Goal: Information Seeking & Learning: Learn about a topic

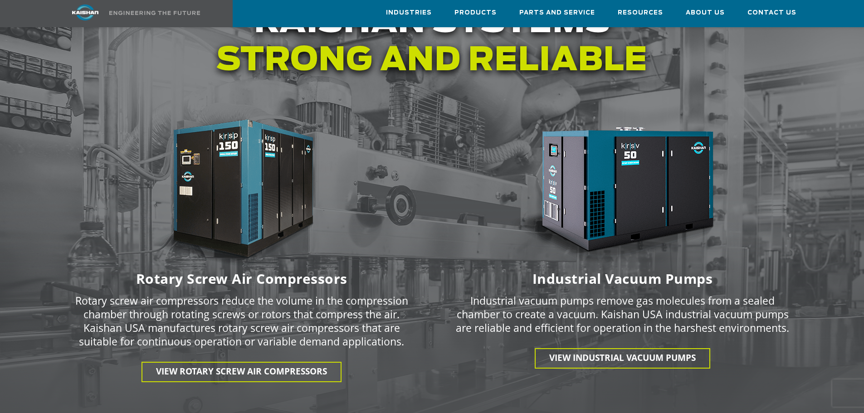
scroll to position [1270, 0]
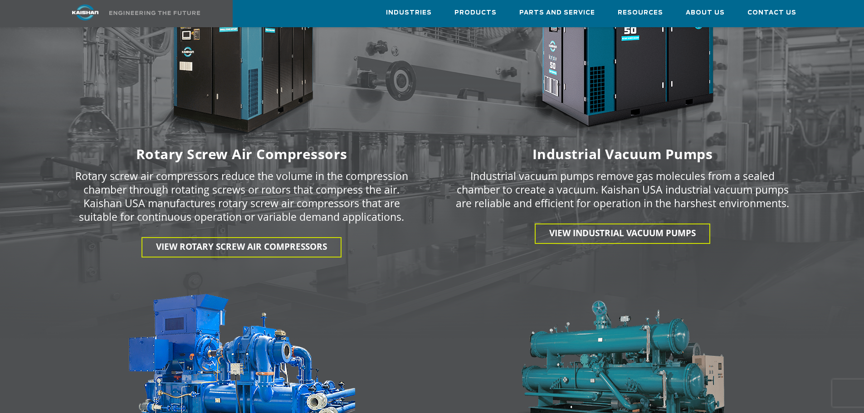
drag, startPoint x: 393, startPoint y: 224, endPoint x: 492, endPoint y: 171, distance: 112.4
drag, startPoint x: 492, startPoint y: 171, endPoint x: 438, endPoint y: 140, distance: 62.5
click at [438, 148] on h6 "Industrial Vacuum Pumps" at bounding box center [623, 154] width 370 height 12
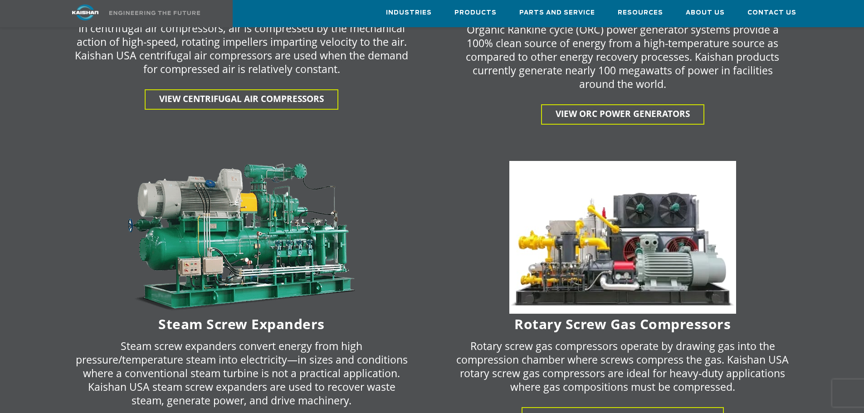
scroll to position [1723, 0]
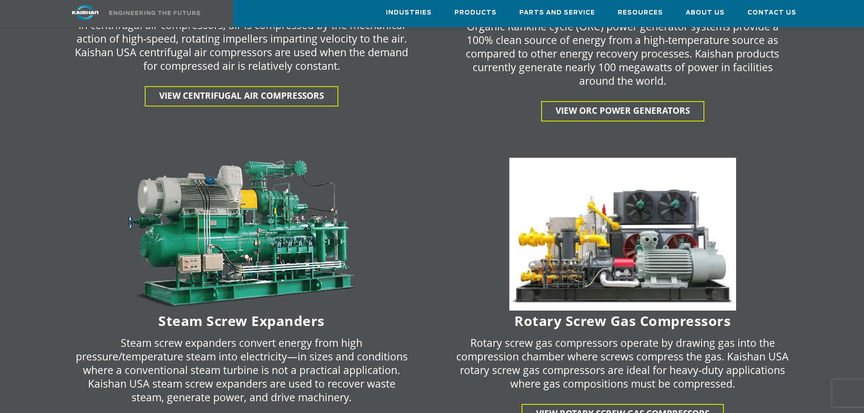
drag, startPoint x: 400, startPoint y: 191, endPoint x: 448, endPoint y: 188, distance: 47.3
drag, startPoint x: 448, startPoint y: 188, endPoint x: 420, endPoint y: 179, distance: 28.7
click at [420, 179] on div at bounding box center [242, 234] width 370 height 153
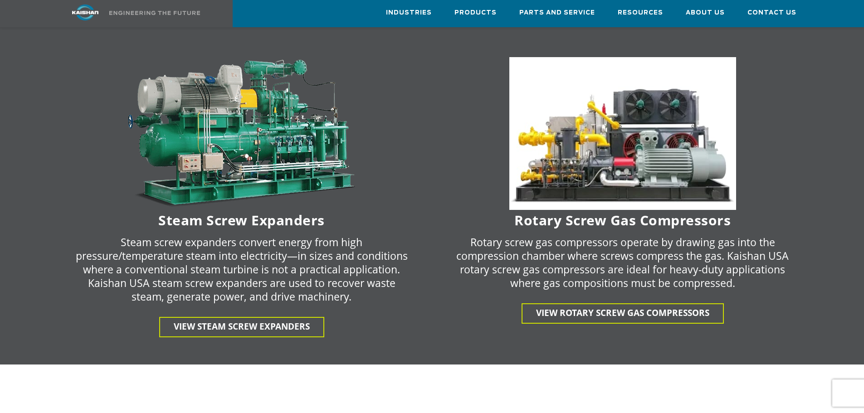
scroll to position [1995, 0]
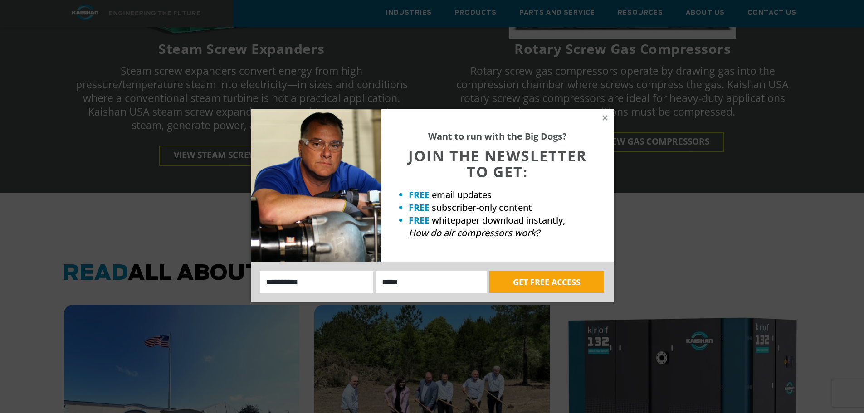
drag, startPoint x: 259, startPoint y: 3, endPoint x: 91, endPoint y: 156, distance: 227.9
click at [91, 156] on div "Want to run with the Big Dogs? JOIN THE NEWSLETTER TO GET: FREE email updates F…" at bounding box center [432, 206] width 864 height 413
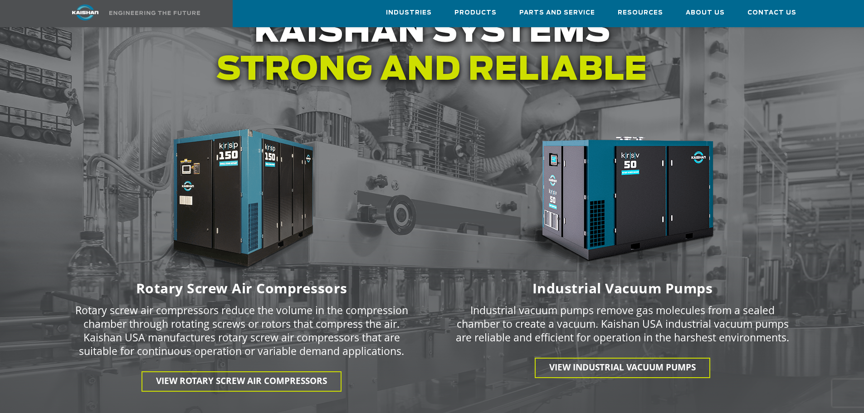
scroll to position [1134, 0]
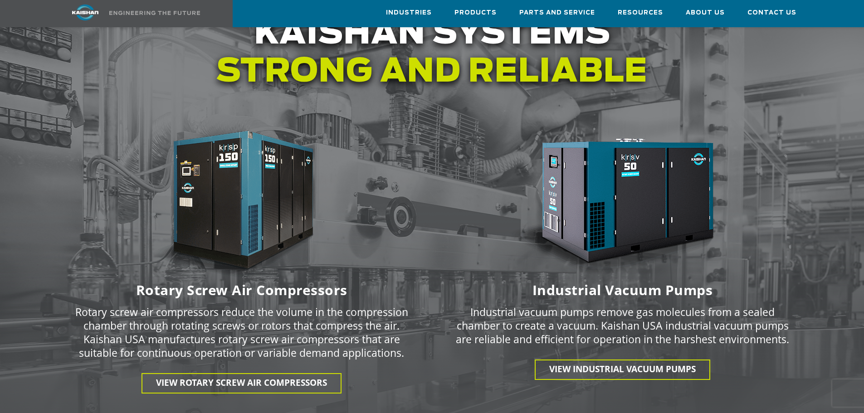
drag, startPoint x: 292, startPoint y: 0, endPoint x: 182, endPoint y: 68, distance: 129.0
click at [182, 68] on h1 "Kaishan systems Strong and reliable" at bounding box center [432, 53] width 751 height 76
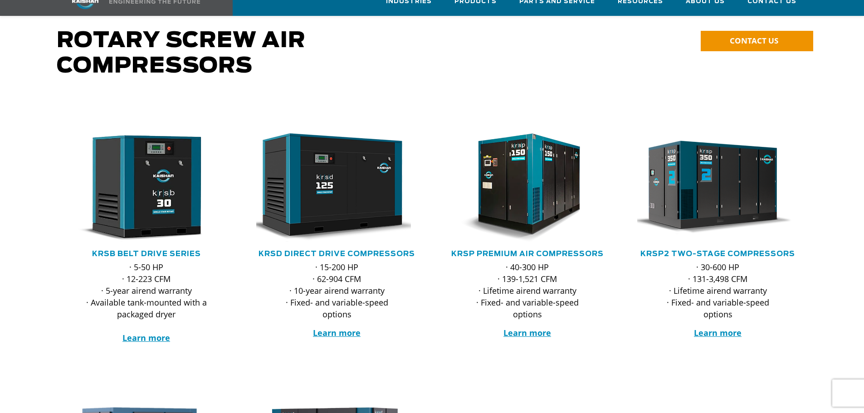
scroll to position [136, 0]
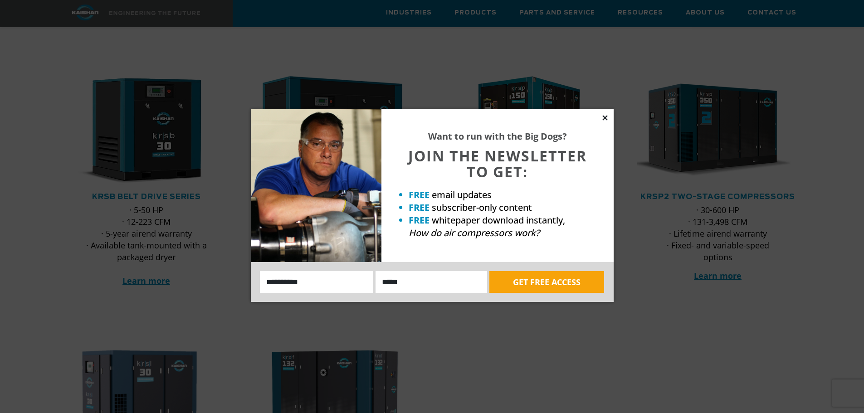
click at [605, 117] on icon at bounding box center [604, 117] width 5 height 5
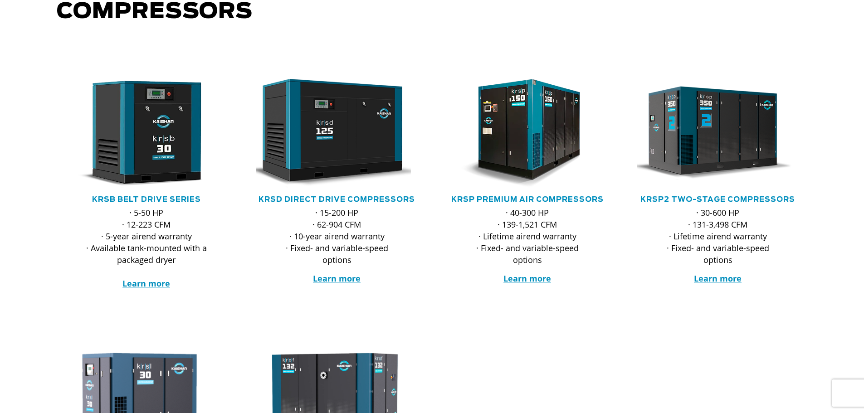
scroll to position [0, 0]
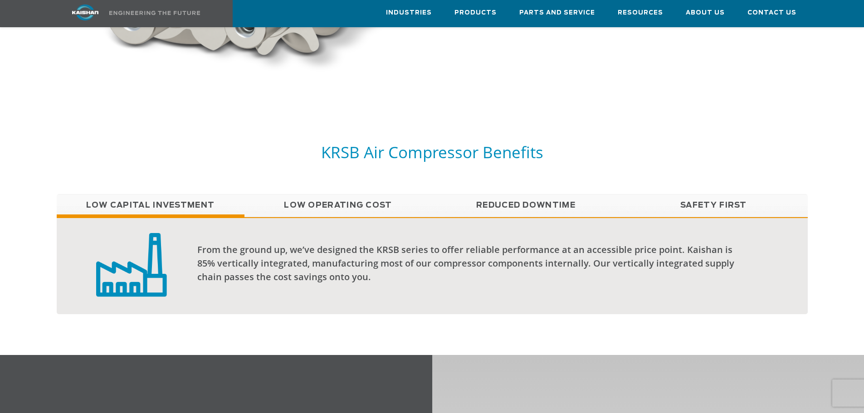
scroll to position [725, 0]
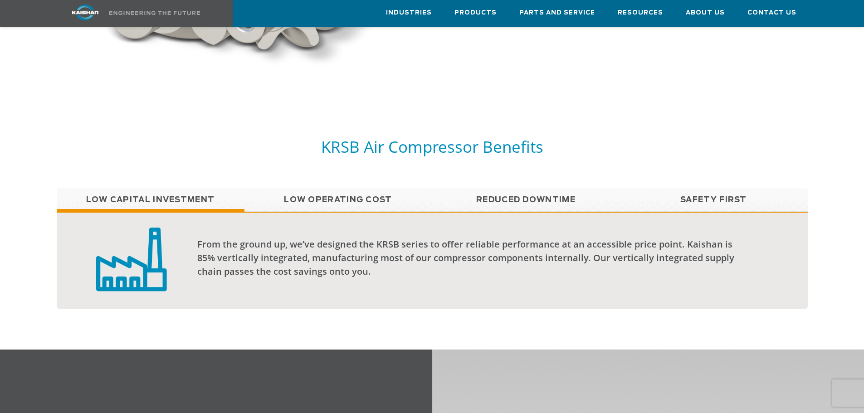
click at [328, 189] on link "Low Operating Cost" at bounding box center [338, 200] width 188 height 23
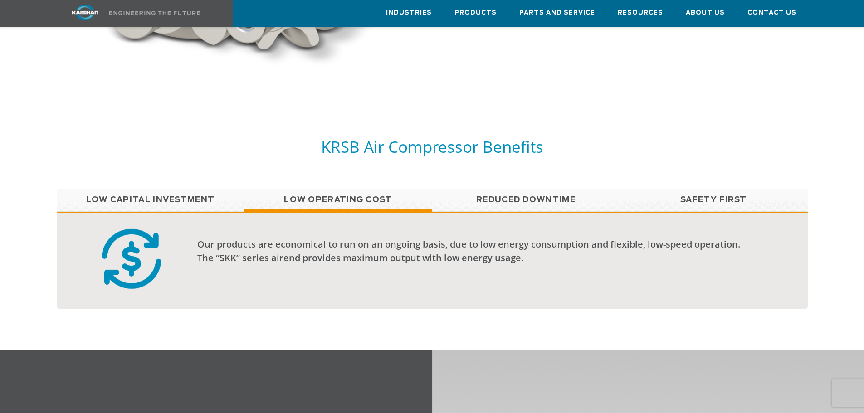
click at [476, 189] on link "Reduced Downtime" at bounding box center [526, 200] width 188 height 23
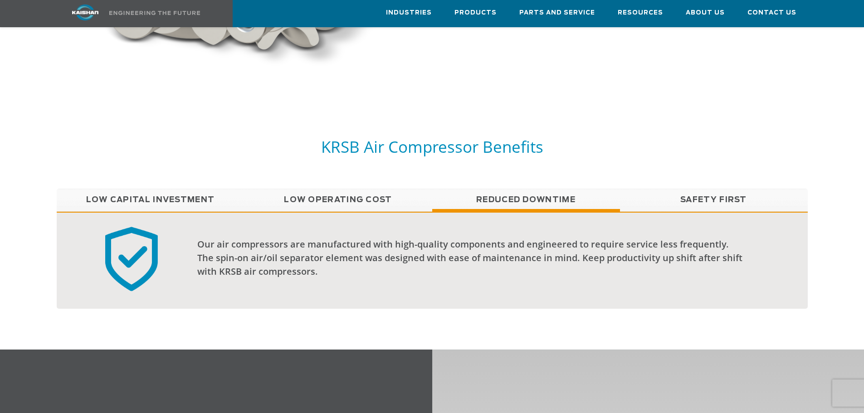
click at [706, 189] on link "Safety First" at bounding box center [714, 200] width 188 height 23
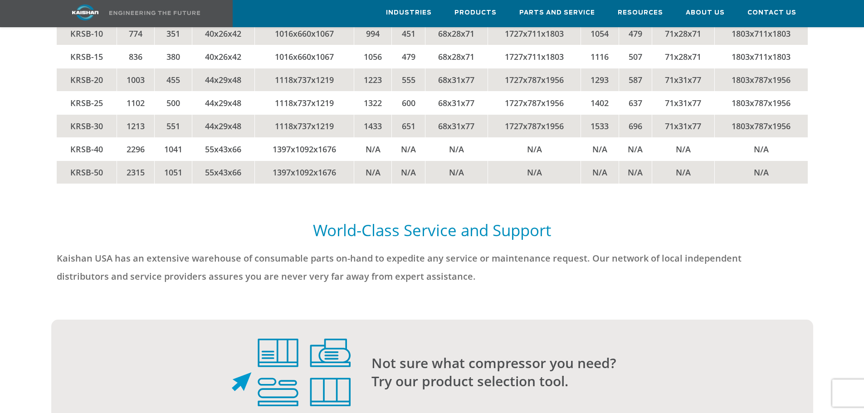
scroll to position [2176, 0]
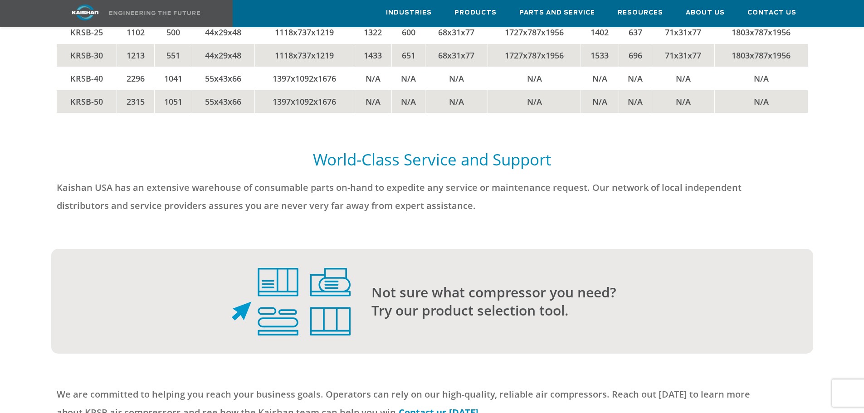
drag, startPoint x: 385, startPoint y: 236, endPoint x: 406, endPoint y: 196, distance: 45.0
drag, startPoint x: 406, startPoint y: 196, endPoint x: 314, endPoint y: 200, distance: 91.7
click at [314, 200] on p "Kaishan USA has an extensive warehouse of consumable parts on-hand to expedite …" at bounding box center [417, 197] width 720 height 36
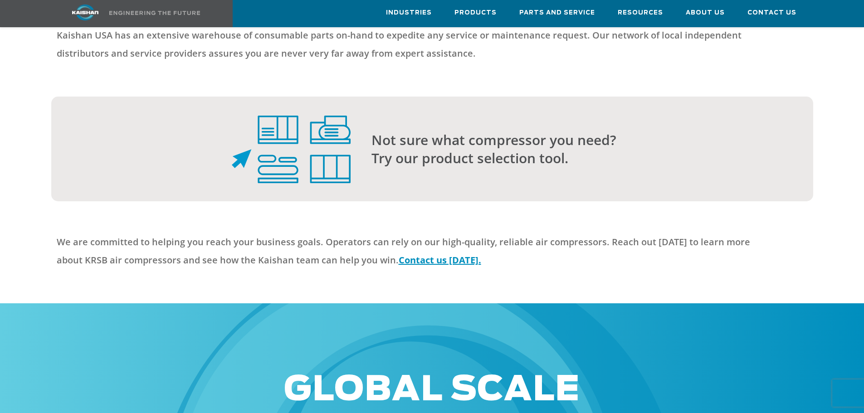
scroll to position [2222, 0]
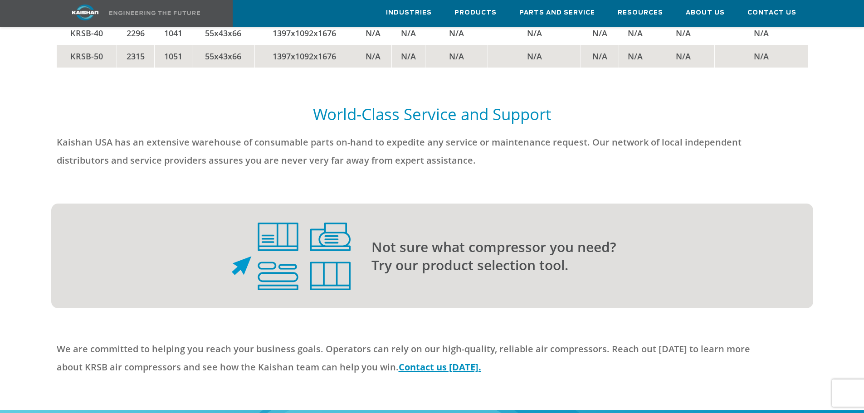
click at [404, 255] on p "Not sure what compressor you need? Try our product selection tool." at bounding box center [573, 256] width 405 height 36
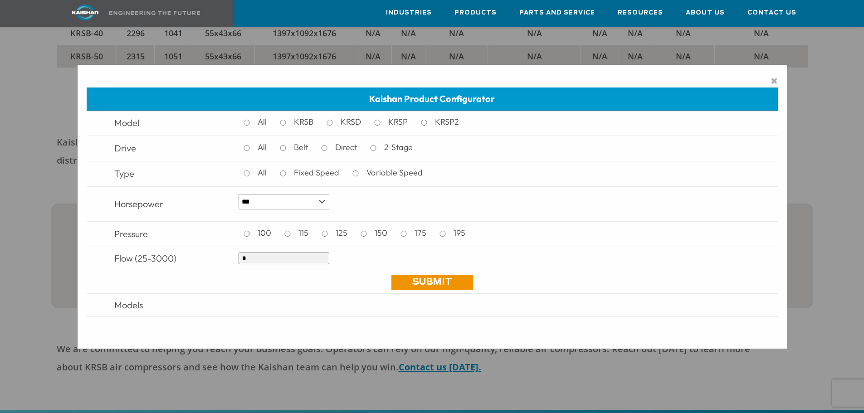
click at [44, 268] on div "× Kaishan Product Configurator Model All KRSB KRSD KRSP KRSP2 Drive All Belt Di…" at bounding box center [432, 206] width 864 height 413
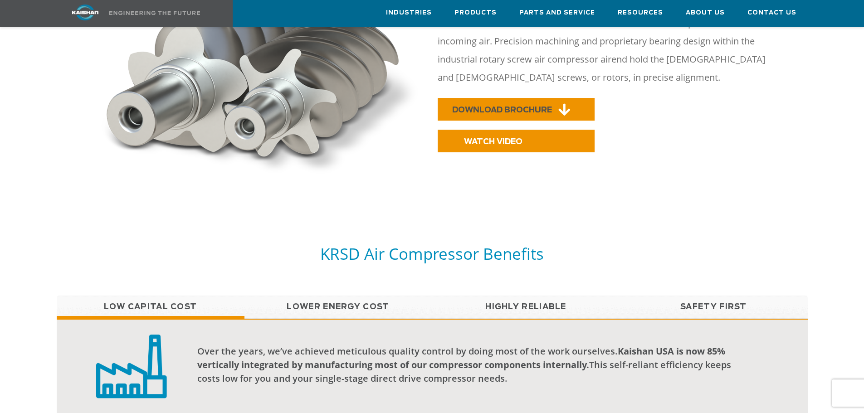
scroll to position [635, 0]
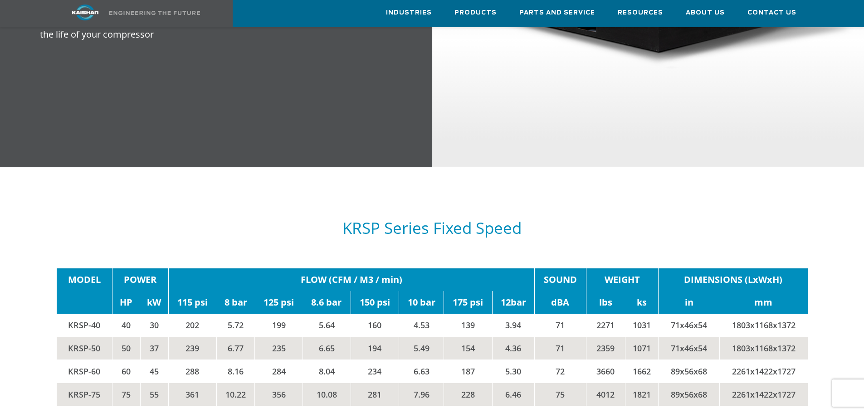
scroll to position [1451, 0]
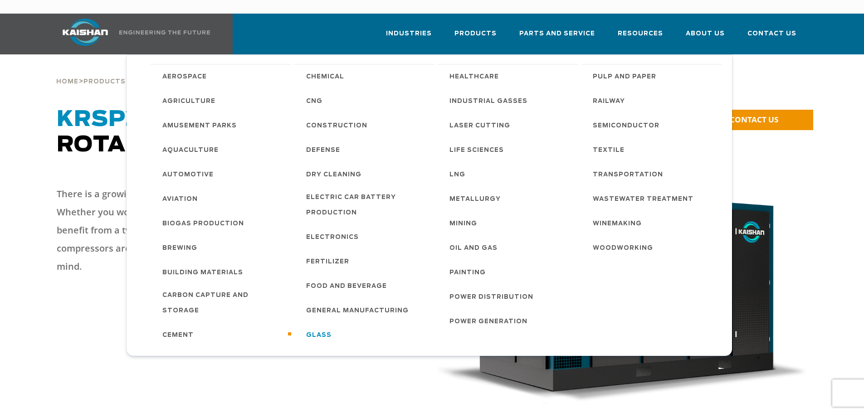
scroll to position [317, 0]
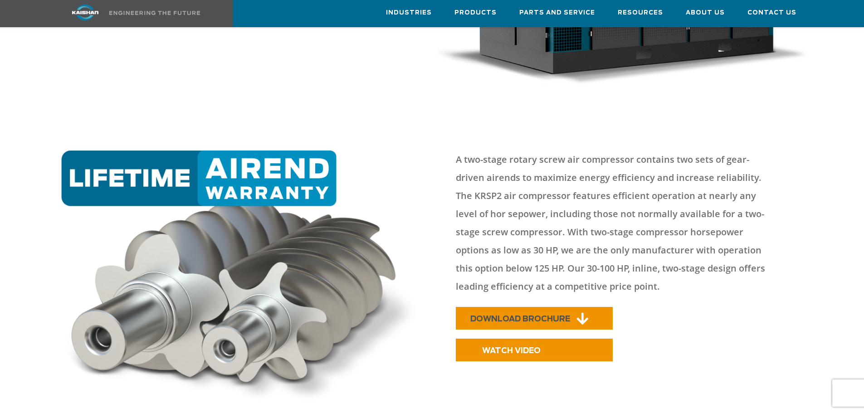
click at [516, 315] on span "DOWNLOAD BROCHURE" at bounding box center [520, 319] width 100 height 8
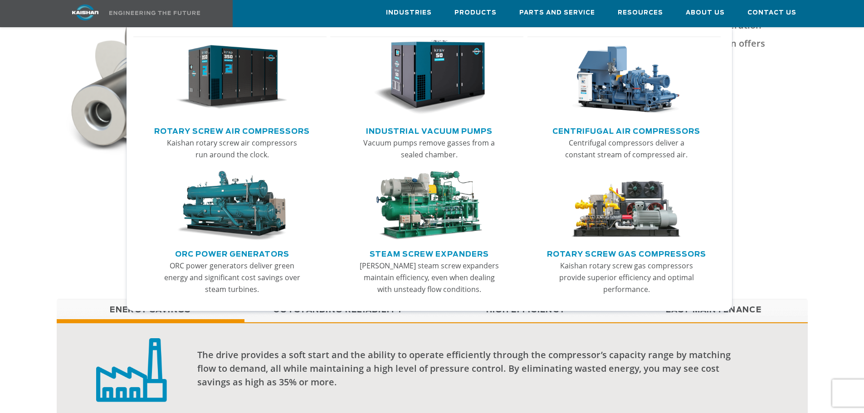
scroll to position [544, 0]
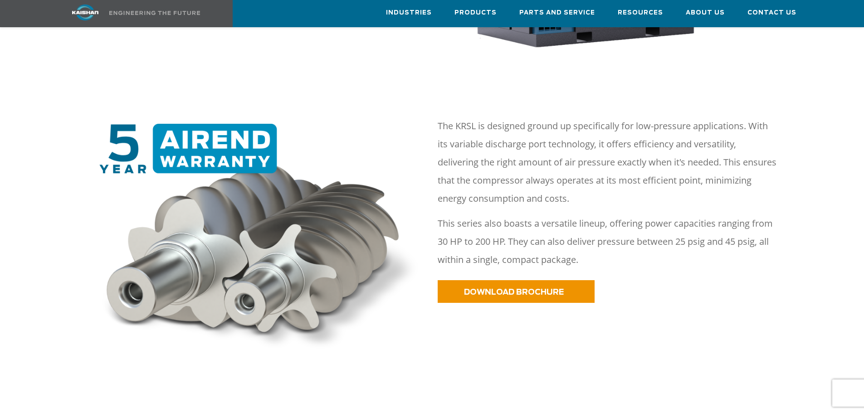
scroll to position [453, 0]
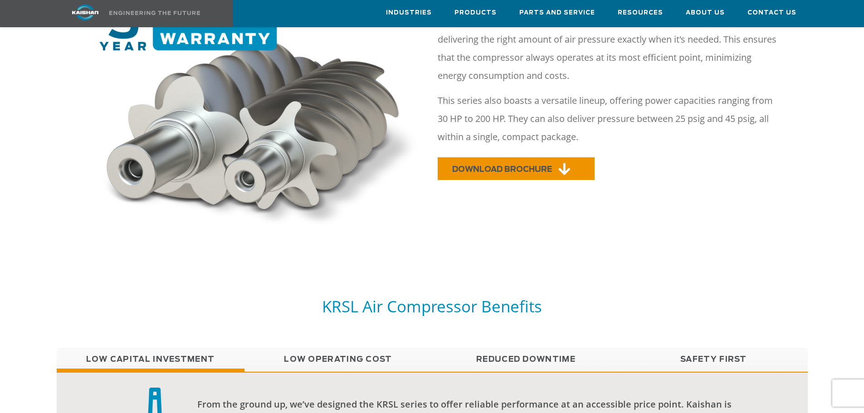
click at [511, 166] on span "DOWNLOAD BROCHURE" at bounding box center [502, 170] width 100 height 8
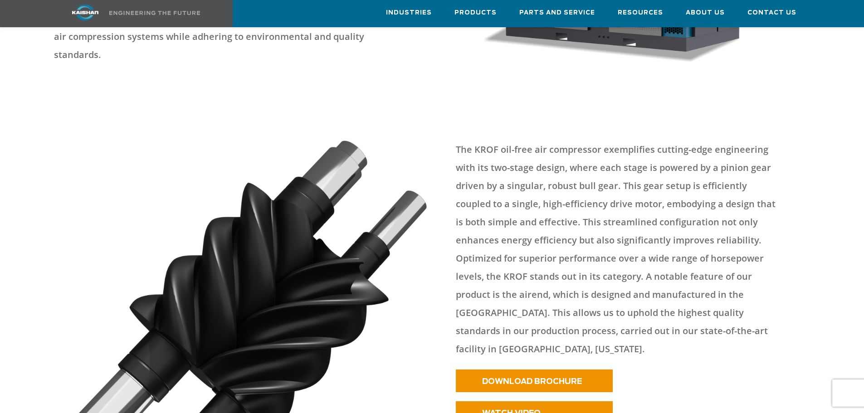
scroll to position [408, 0]
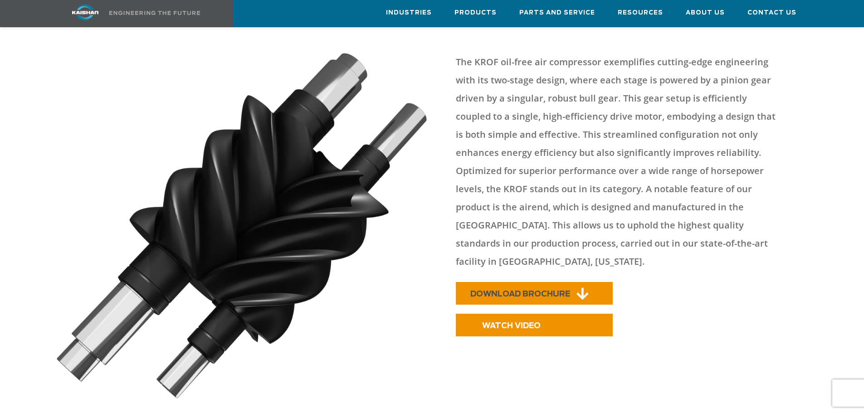
click at [518, 290] on span "DOWNLOAD BROCHURE" at bounding box center [520, 294] width 100 height 8
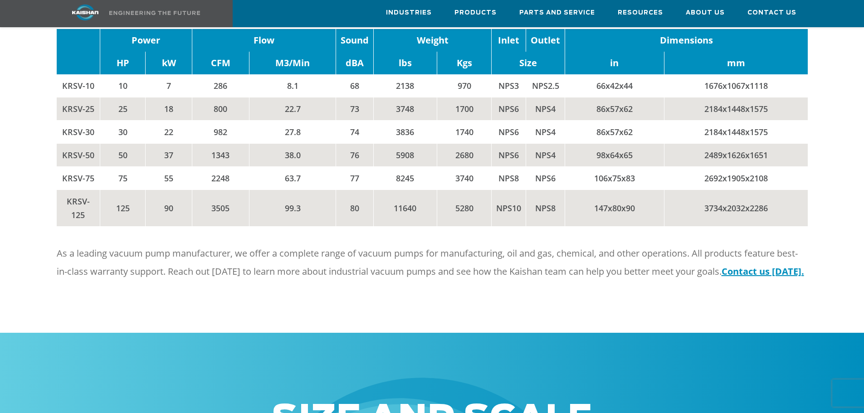
scroll to position [1134, 0]
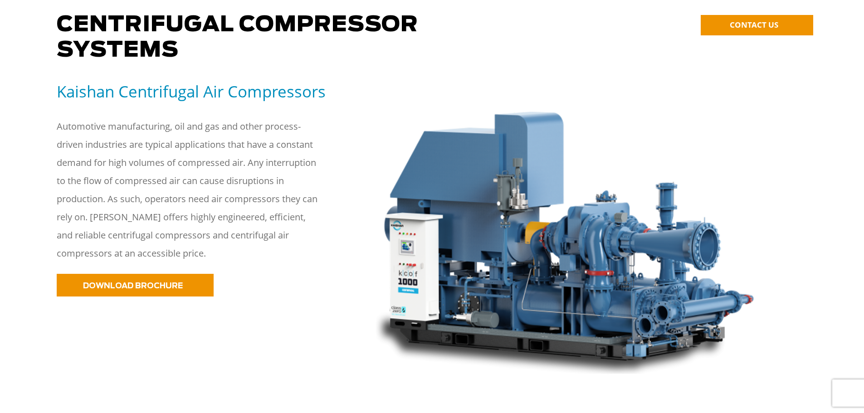
scroll to position [227, 0]
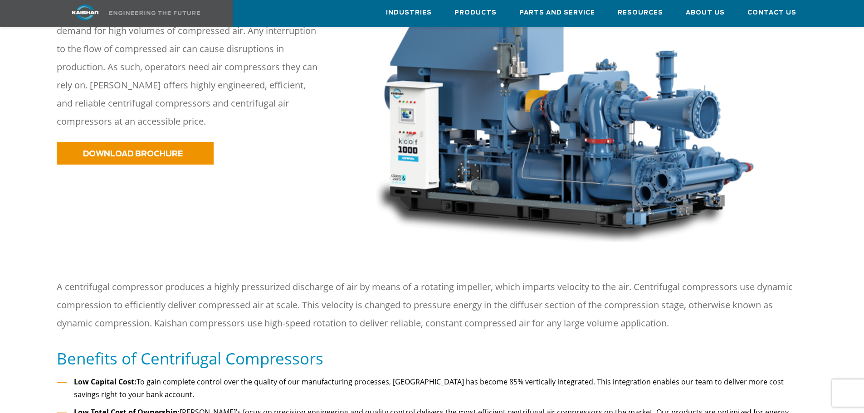
drag, startPoint x: 384, startPoint y: 256, endPoint x: 300, endPoint y: 265, distance: 84.4
drag, startPoint x: 300, startPoint y: 265, endPoint x: 290, endPoint y: 227, distance: 39.8
click at [290, 227] on div at bounding box center [431, 109] width 795 height 320
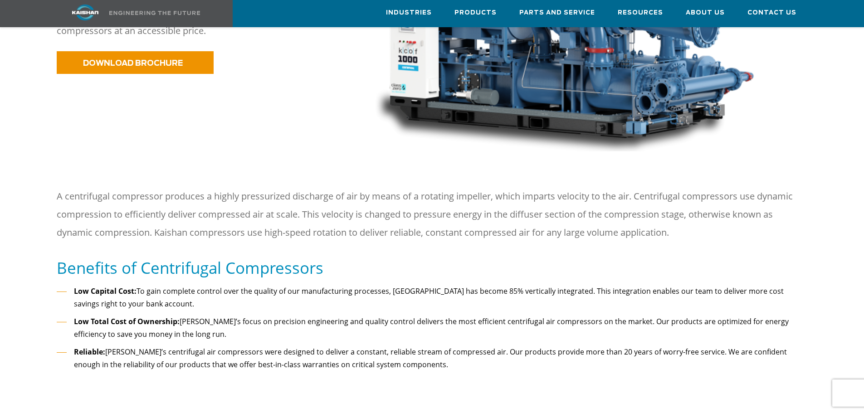
scroll to position [272, 0]
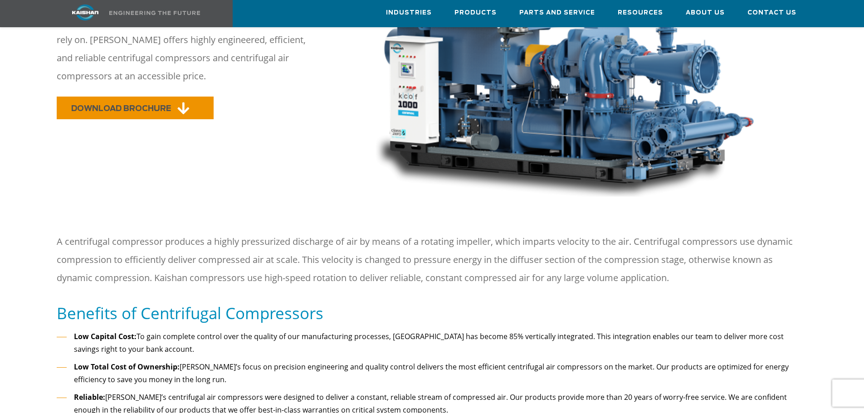
click at [174, 98] on link "DOWNLOAD BROCHURE" at bounding box center [135, 108] width 157 height 23
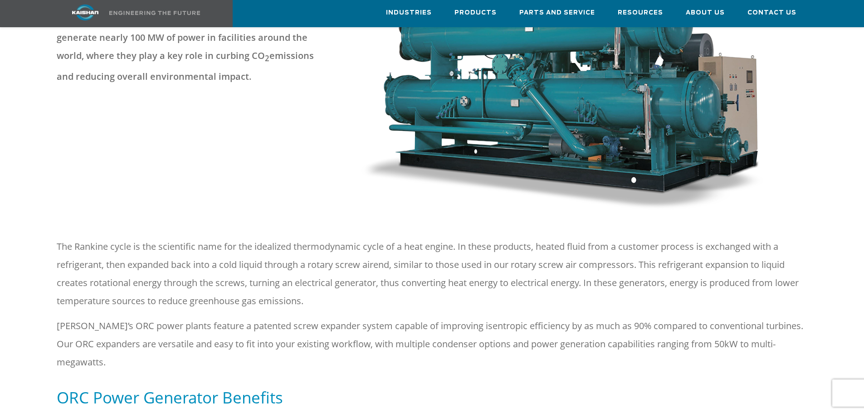
scroll to position [363, 0]
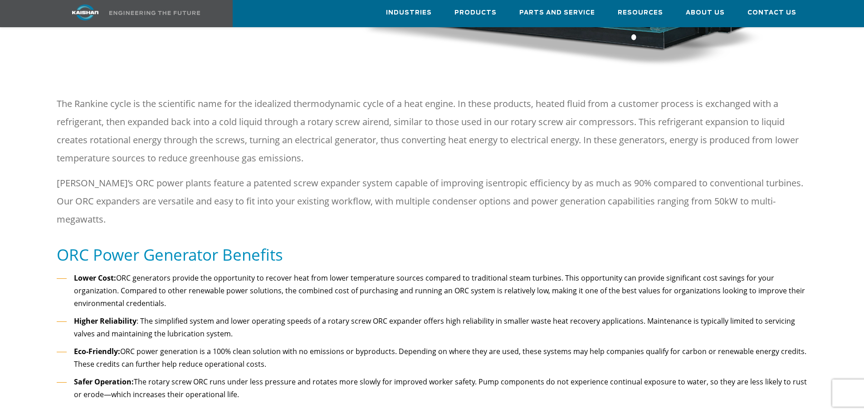
drag, startPoint x: 323, startPoint y: 170, endPoint x: 394, endPoint y: 199, distance: 76.9
drag, startPoint x: 394, startPoint y: 199, endPoint x: 334, endPoint y: 211, distance: 61.0
click at [334, 211] on p "Kaishan’s ORC power plants feature a patented screw expander system capable of …" at bounding box center [432, 201] width 751 height 54
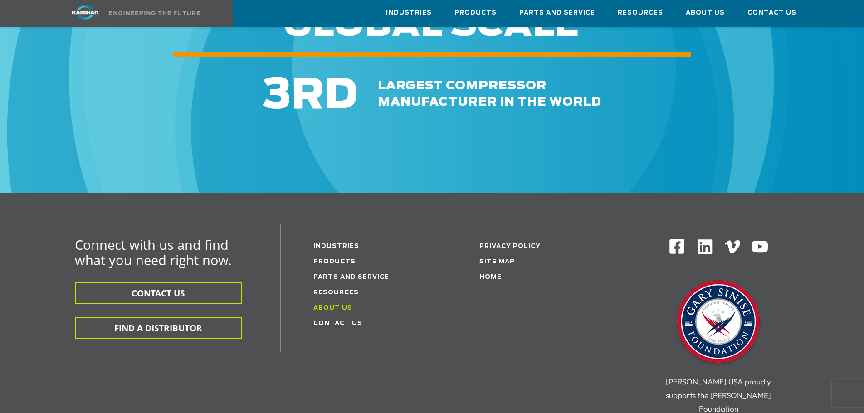
scroll to position [1250, 0]
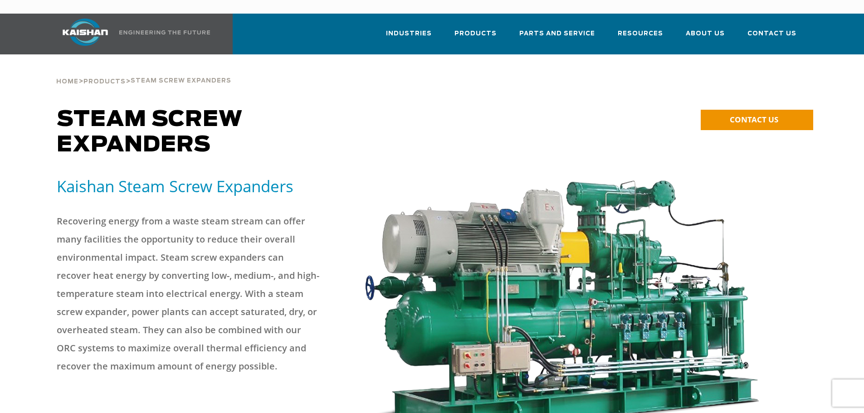
drag, startPoint x: 381, startPoint y: 126, endPoint x: 359, endPoint y: 123, distance: 22.4
click at [359, 123] on h1 "Steam Screw Expanders" at bounding box center [337, 132] width 560 height 51
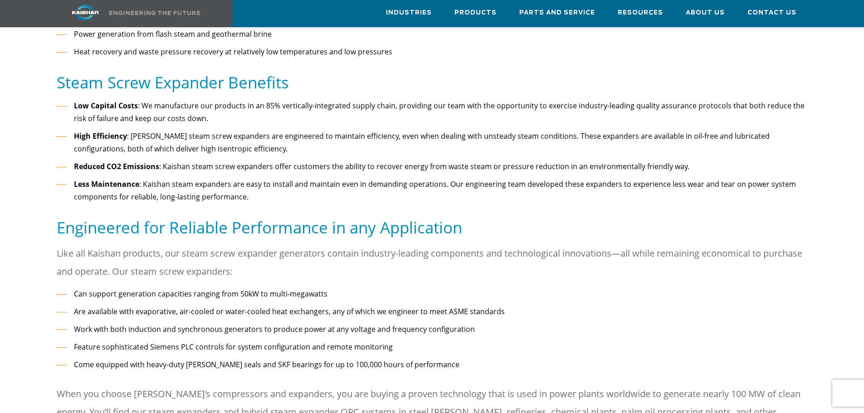
scroll to position [771, 0]
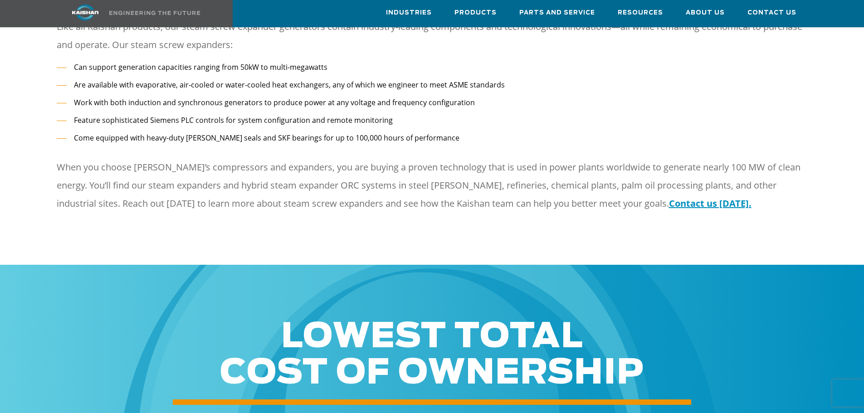
drag, startPoint x: 371, startPoint y: 122, endPoint x: 438, endPoint y: 101, distance: 70.7
click at [463, 96] on li "Work with both induction and synchronous generators to produce power at any vol…" at bounding box center [432, 102] width 751 height 13
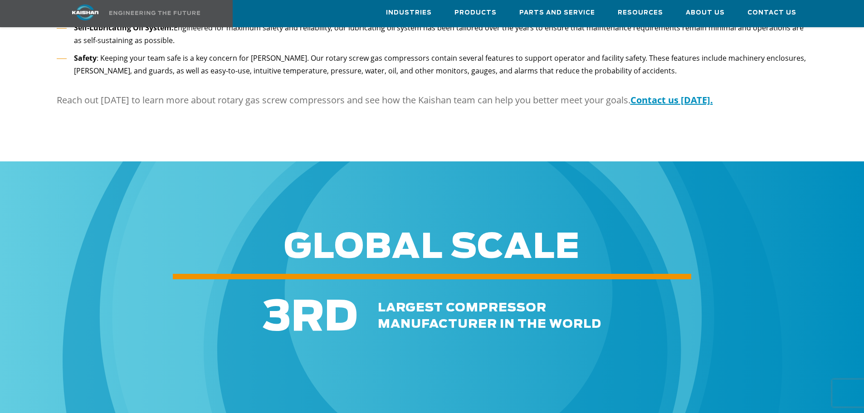
scroll to position [1632, 0]
